Goal: Task Accomplishment & Management: Manage account settings

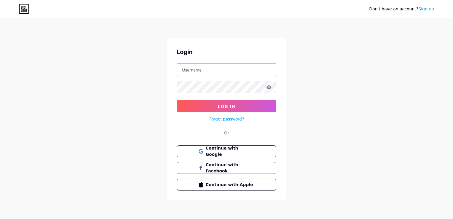
click at [258, 73] on input "text" at bounding box center [226, 70] width 99 height 12
click at [327, 83] on div "Don't have an account? Sign up Login Log In Forgot password? Or Continue with G…" at bounding box center [226, 109] width 453 height 219
click at [209, 67] on input "text" at bounding box center [226, 70] width 99 height 12
type input "[PERSON_NAME][EMAIL_ADDRESS][DOMAIN_NAME]"
click at [229, 120] on link "Forgot password?" at bounding box center [226, 119] width 35 height 6
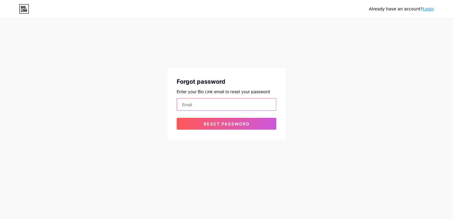
click at [225, 109] on input "email" at bounding box center [226, 105] width 99 height 12
type input "[PERSON_NAME][EMAIL_ADDRESS][DOMAIN_NAME]"
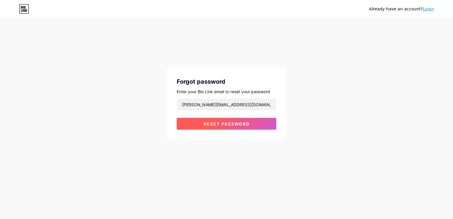
click at [219, 124] on span "Reset password" at bounding box center [227, 123] width 46 height 5
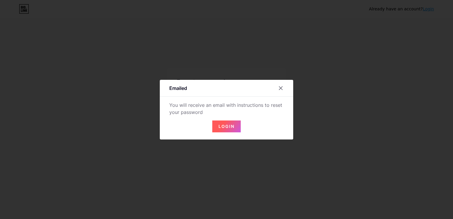
click at [219, 124] on span "Login" at bounding box center [227, 126] width 16 height 5
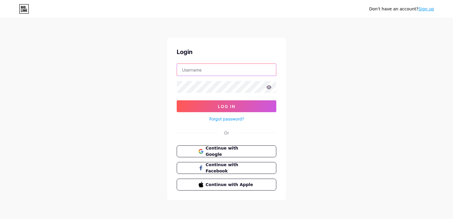
click at [241, 71] on input "text" at bounding box center [226, 70] width 99 height 12
type input "[PERSON_NAME][EMAIL_ADDRESS][DOMAIN_NAME]"
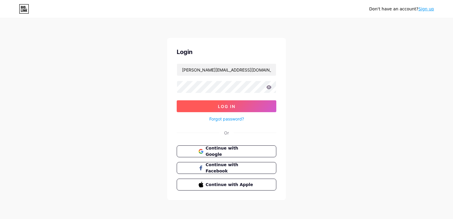
click at [226, 105] on span "Log In" at bounding box center [227, 106] width 18 height 5
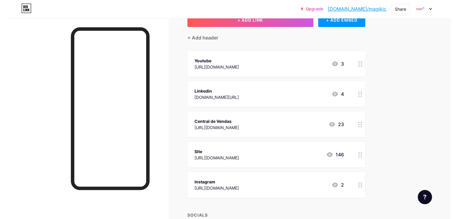
scroll to position [43, 0]
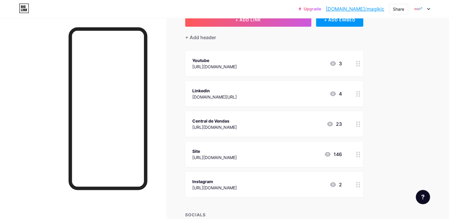
click at [237, 125] on div "[URL][DOMAIN_NAME]" at bounding box center [214, 127] width 45 height 6
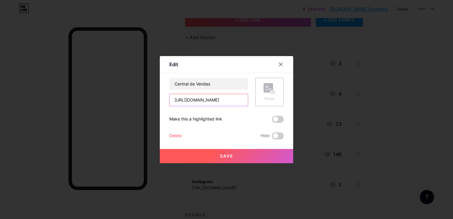
click at [234, 99] on input "[URL][DOMAIN_NAME]" at bounding box center [209, 100] width 78 height 12
type input "[URL][DOMAIN_NAME]"
click at [239, 157] on button "Save" at bounding box center [227, 156] width 134 height 14
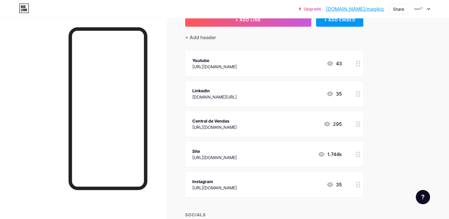
click at [237, 187] on div "[URL][DOMAIN_NAME]" at bounding box center [214, 188] width 45 height 6
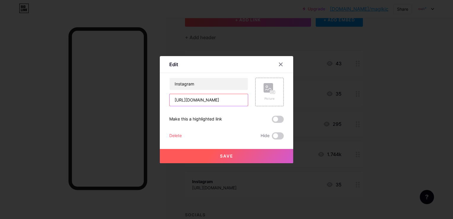
click at [244, 101] on input "[URL][DOMAIN_NAME]" at bounding box center [209, 100] width 78 height 12
type input "[URL][DOMAIN_NAME]"
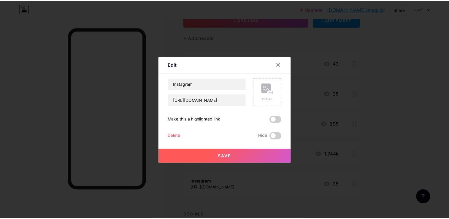
scroll to position [0, 0]
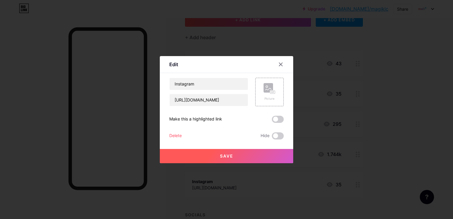
click at [234, 152] on button "Save" at bounding box center [227, 156] width 134 height 14
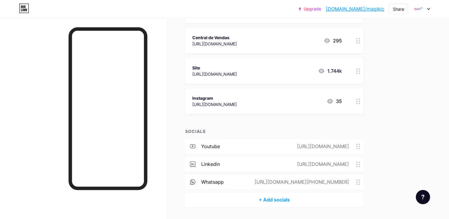
scroll to position [127, 0]
click at [338, 178] on div "[URL][DOMAIN_NAME][PHONE_NUMBER]" at bounding box center [300, 180] width 111 height 7
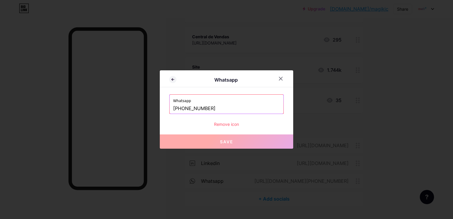
click at [223, 109] on input "[PHONE_NUMBER]" at bounding box center [226, 109] width 107 height 10
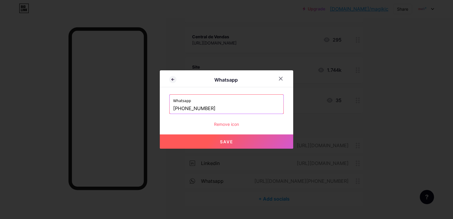
click at [232, 145] on button "Save" at bounding box center [227, 141] width 134 height 14
type input "[URL][DOMAIN_NAME][PHONE_NUMBER]"
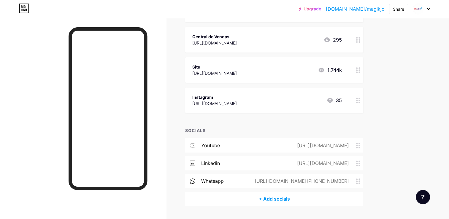
click at [291, 160] on div "[URL][DOMAIN_NAME]" at bounding box center [322, 163] width 69 height 7
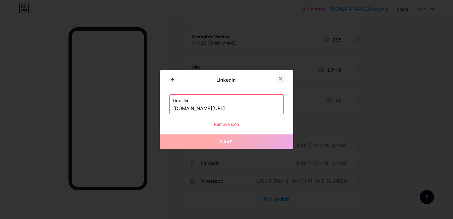
click at [282, 81] on div at bounding box center [281, 78] width 11 height 11
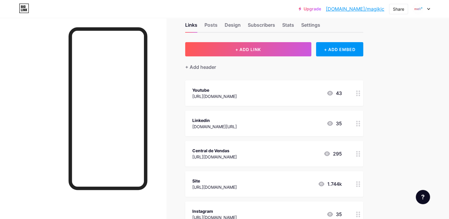
scroll to position [12, 0]
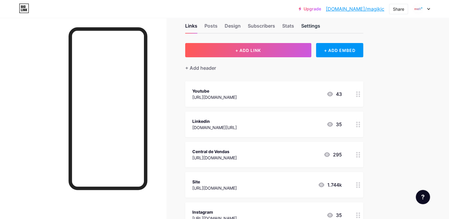
click at [309, 26] on div "Settings" at bounding box center [310, 27] width 19 height 11
